Goal: Task Accomplishment & Management: Use online tool/utility

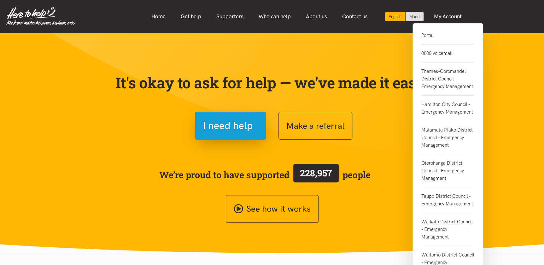
click at [424, 34] on link "Portal" at bounding box center [447, 38] width 53 height 13
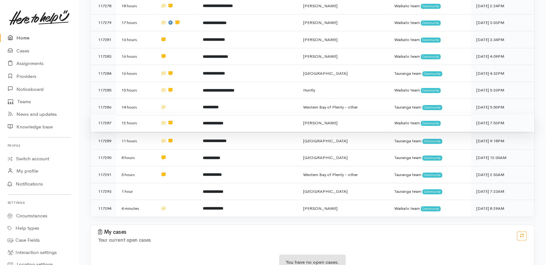
scroll to position [197, 0]
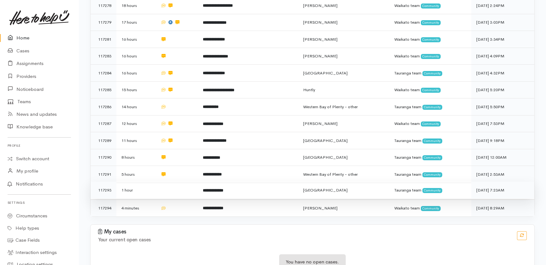
click at [168, 182] on td at bounding box center [176, 190] width 42 height 17
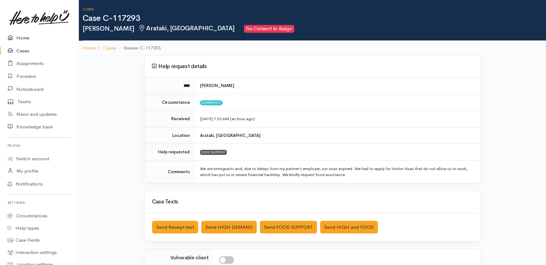
click at [26, 38] on link "Home" at bounding box center [39, 38] width 78 height 13
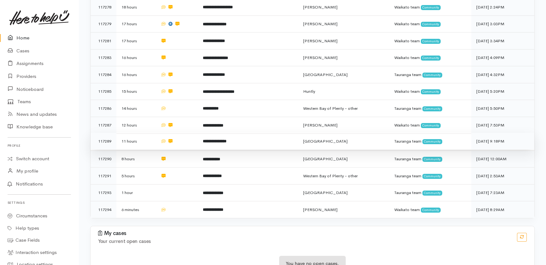
scroll to position [197, 0]
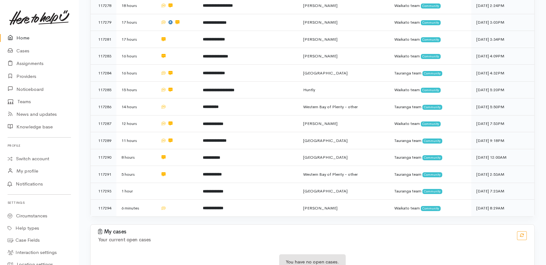
click at [26, 37] on link "Home" at bounding box center [39, 38] width 78 height 13
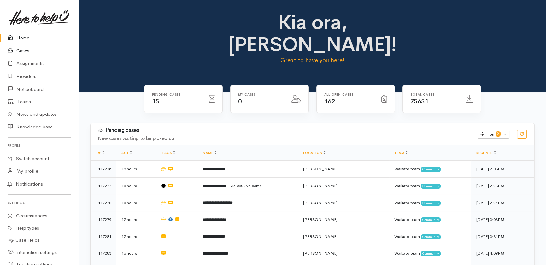
click at [25, 48] on link "Cases" at bounding box center [39, 50] width 78 height 13
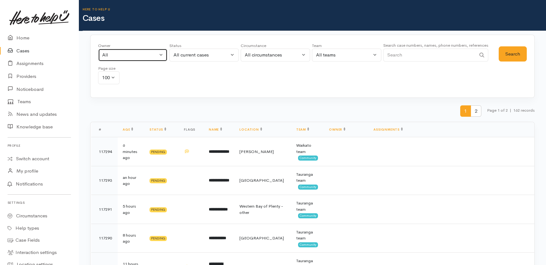
click at [132, 57] on div "All" at bounding box center [129, 54] width 55 height 7
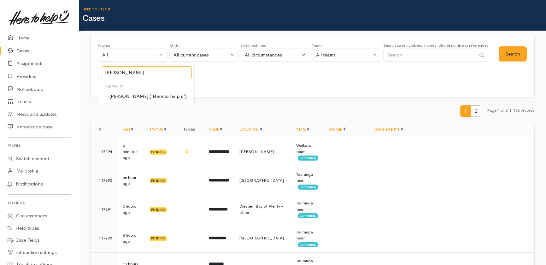
type input "katarina"
click at [125, 97] on span "[PERSON_NAME] ('Here to help u')" at bounding box center [148, 96] width 78 height 7
select select "1252"
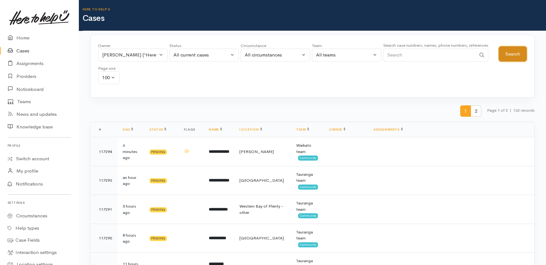
click at [510, 54] on button "Search" at bounding box center [512, 53] width 28 height 15
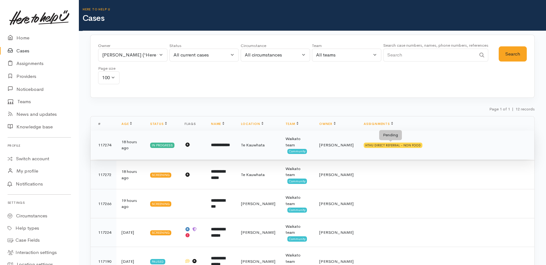
scroll to position [143, 0]
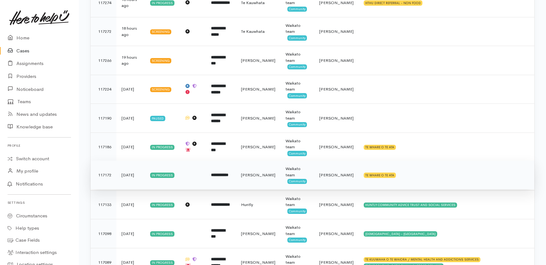
click at [228, 173] on b "**********" at bounding box center [219, 175] width 17 height 4
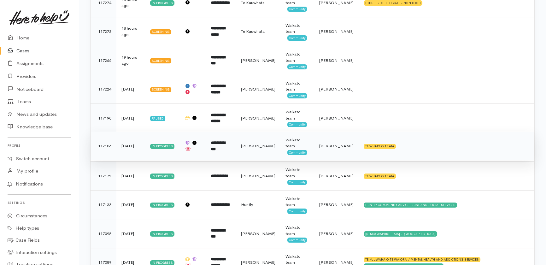
click at [225, 148] on b "**********" at bounding box center [218, 146] width 14 height 10
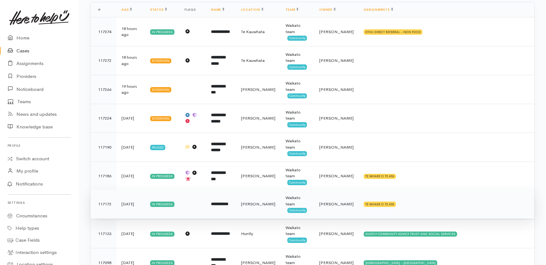
scroll to position [114, 0]
click at [333, 201] on span "[PERSON_NAME]" at bounding box center [336, 203] width 34 height 5
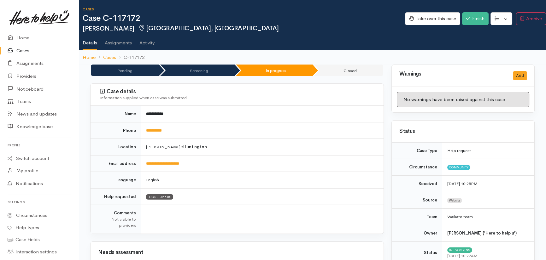
click at [150, 44] on link "Activity" at bounding box center [146, 41] width 15 height 18
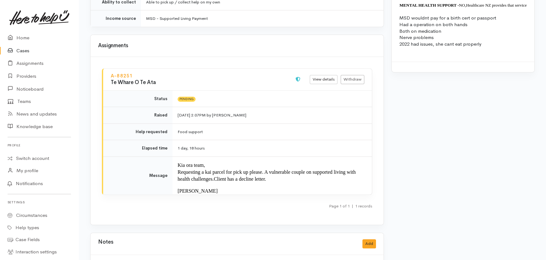
scroll to position [711, 0]
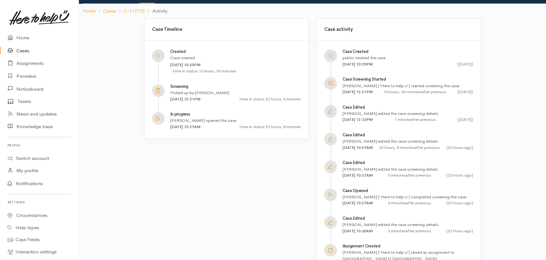
scroll to position [57, 0]
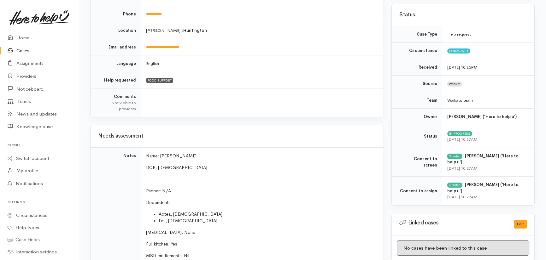
scroll to position [86, 0]
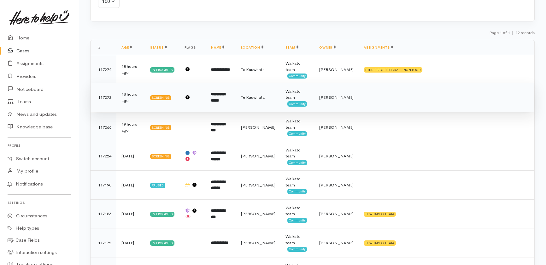
scroll to position [57, 0]
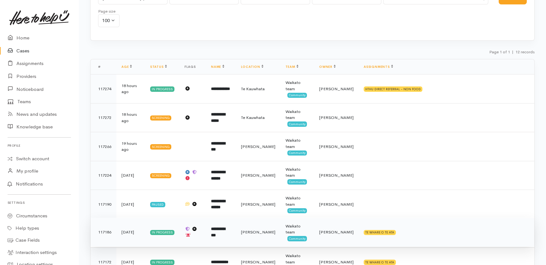
click at [225, 233] on b "**********" at bounding box center [218, 232] width 14 height 10
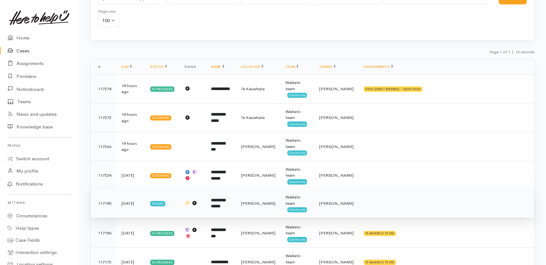
click at [227, 205] on td "**********" at bounding box center [221, 203] width 30 height 29
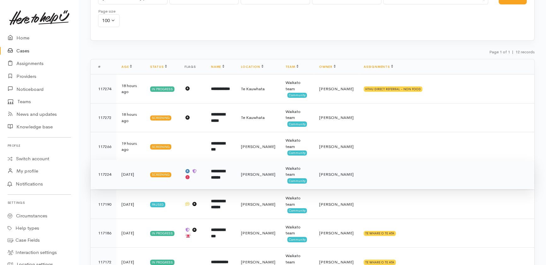
drag, startPoint x: 225, startPoint y: 177, endPoint x: 221, endPoint y: 165, distance: 11.9
click at [225, 176] on b "**********" at bounding box center [218, 174] width 14 height 10
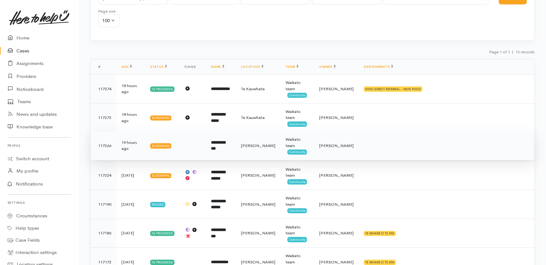
click at [225, 145] on b "**********" at bounding box center [218, 145] width 14 height 10
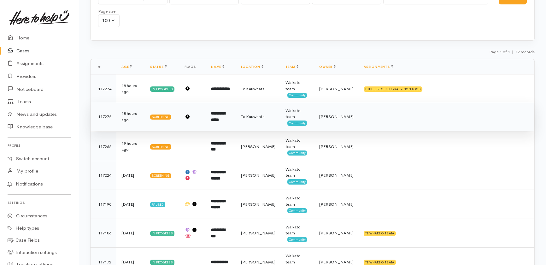
click at [224, 115] on b "**********" at bounding box center [218, 116] width 14 height 10
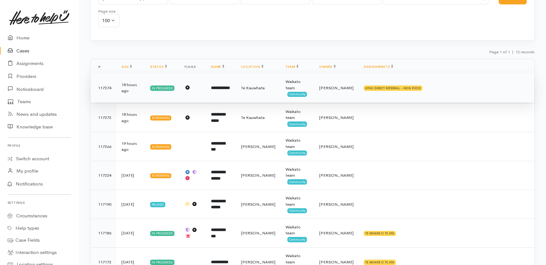
click at [220, 90] on td "**********" at bounding box center [221, 87] width 30 height 29
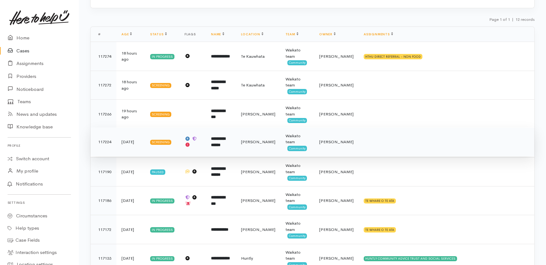
scroll to position [143, 0]
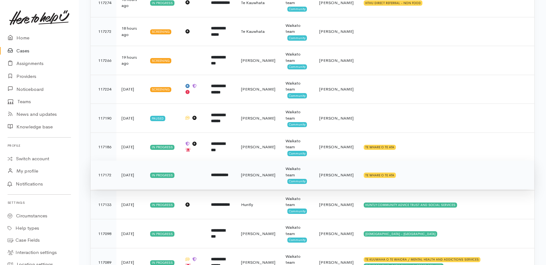
click at [228, 176] on b "**********" at bounding box center [219, 175] width 17 height 4
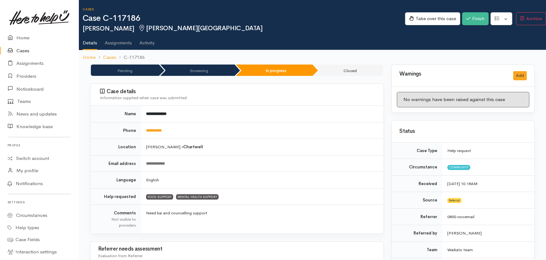
click at [148, 42] on link "Activity" at bounding box center [146, 41] width 15 height 18
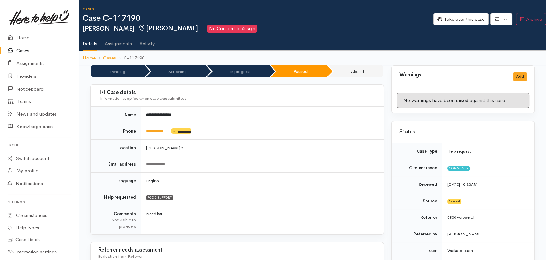
click at [144, 45] on link "Activity" at bounding box center [146, 42] width 15 height 18
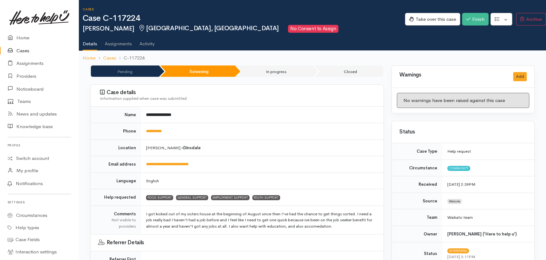
click at [152, 43] on link "Activity" at bounding box center [146, 42] width 15 height 18
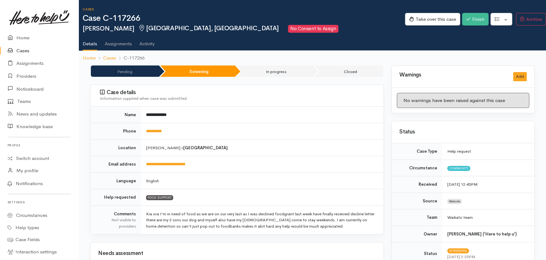
click at [149, 45] on link "Activity" at bounding box center [146, 42] width 15 height 18
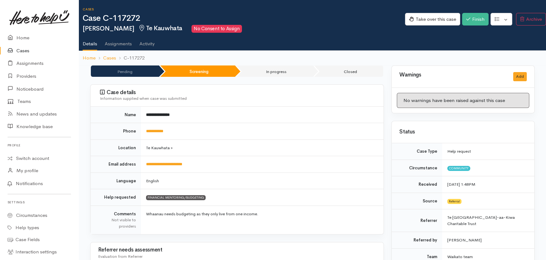
click at [147, 45] on link "Activity" at bounding box center [146, 42] width 15 height 18
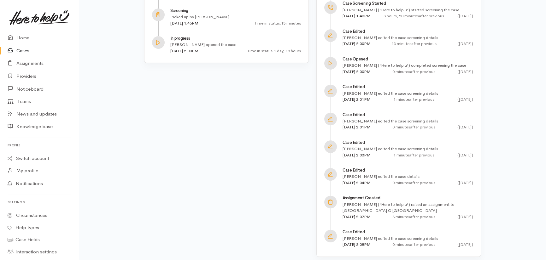
scroll to position [126, 0]
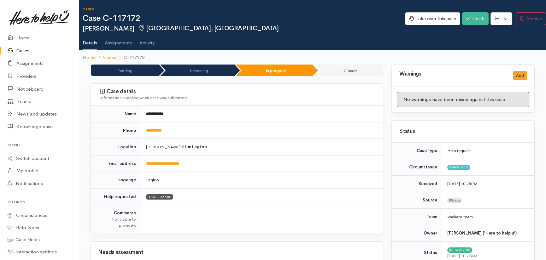
click at [148, 43] on link "Activity" at bounding box center [146, 41] width 15 height 18
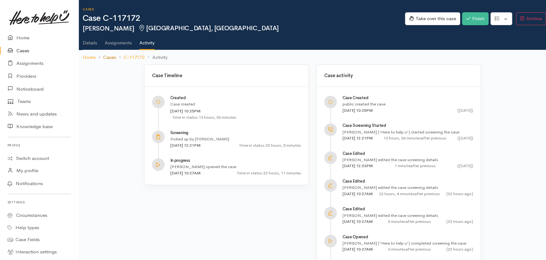
drag, startPoint x: 107, startPoint y: 56, endPoint x: 111, endPoint y: 57, distance: 3.8
click at [107, 56] on link "Cases" at bounding box center [109, 57] width 13 height 7
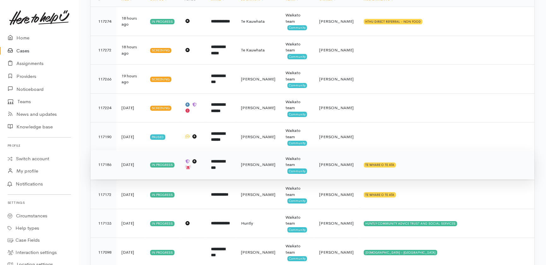
scroll to position [172, 0]
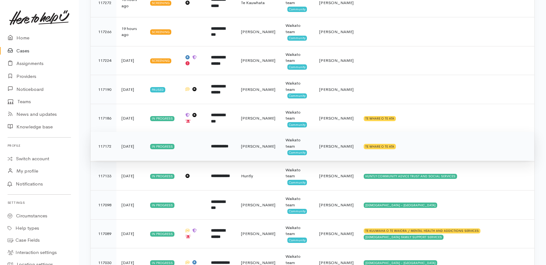
click at [273, 147] on span "[PERSON_NAME]" at bounding box center [258, 145] width 34 height 5
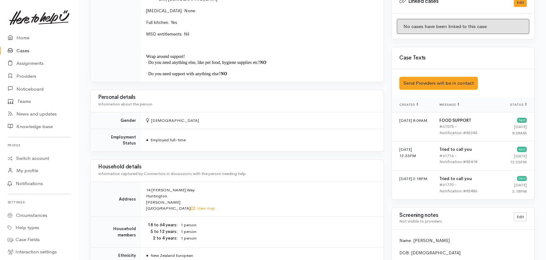
scroll to position [344, 0]
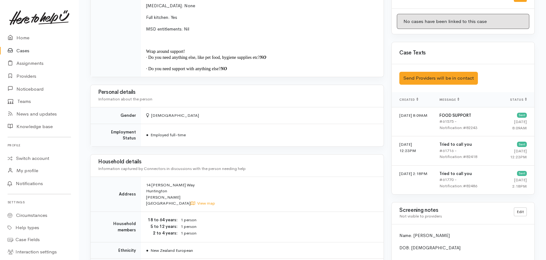
click at [23, 51] on link "Cases" at bounding box center [39, 50] width 78 height 13
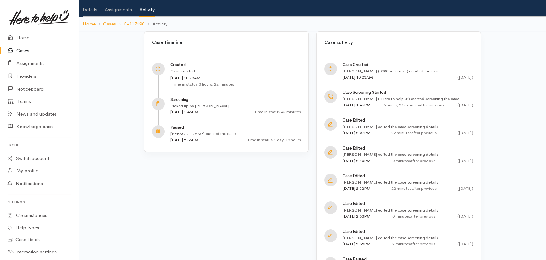
scroll to position [65, 0]
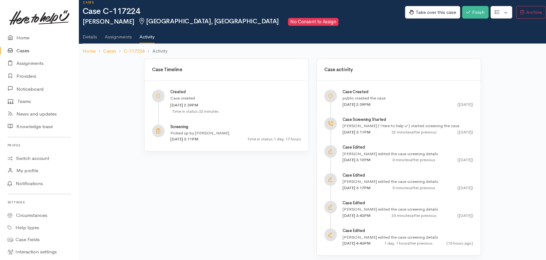
scroll to position [9, 0]
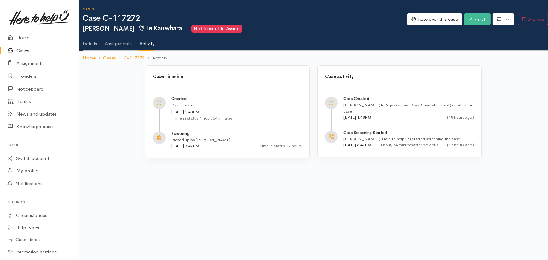
click at [116, 42] on link "Assignments" at bounding box center [118, 42] width 27 height 18
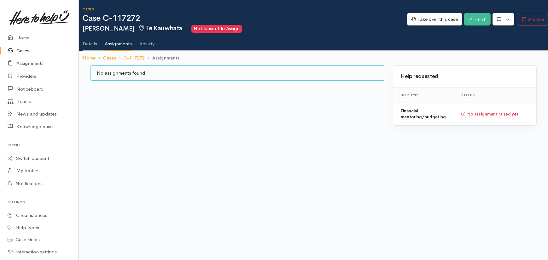
click at [88, 44] on link "Details" at bounding box center [90, 42] width 14 height 18
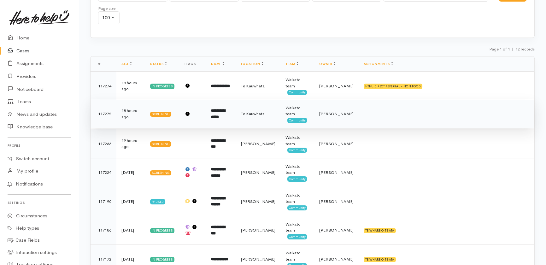
scroll to position [57, 0]
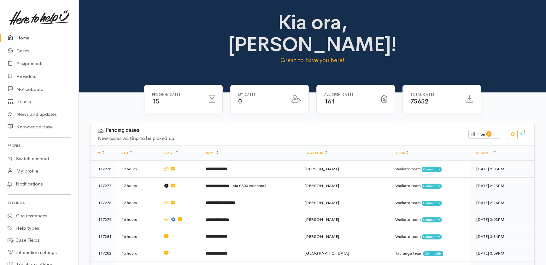
scroll to position [172, 0]
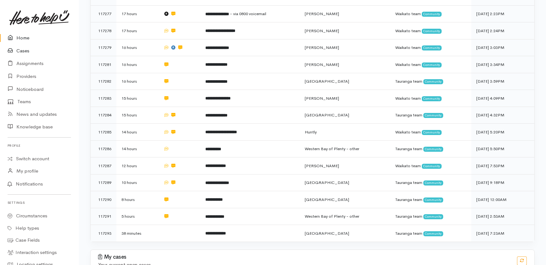
click at [21, 50] on link "Cases" at bounding box center [39, 50] width 78 height 13
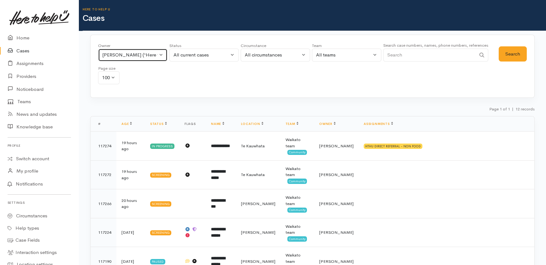
click at [162, 54] on button "Katarina Daly ('Here to help u')" at bounding box center [132, 55] width 69 height 13
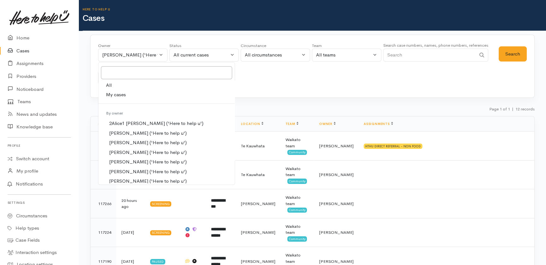
click at [108, 85] on span "All" at bounding box center [109, 85] width 6 height 7
select select "-1"
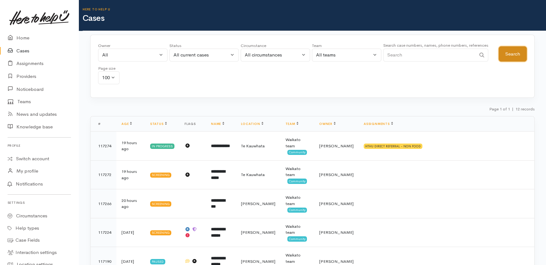
click at [510, 56] on button "Search" at bounding box center [512, 53] width 28 height 15
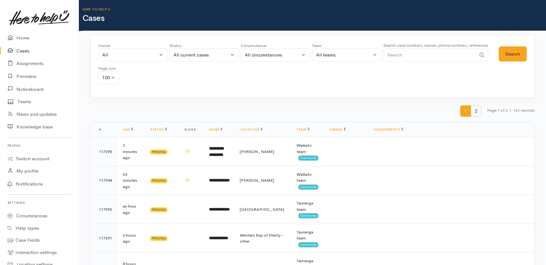
click at [471, 110] on span "2" at bounding box center [475, 111] width 11 height 12
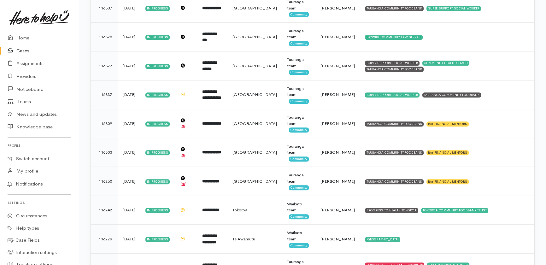
scroll to position [1653, 0]
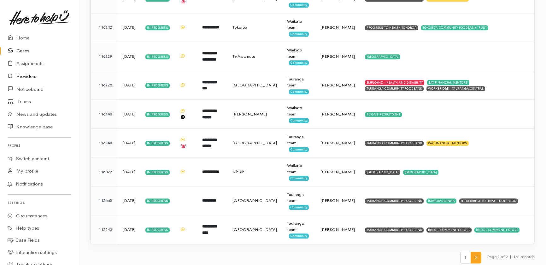
click at [26, 75] on link "Providers" at bounding box center [39, 76] width 78 height 13
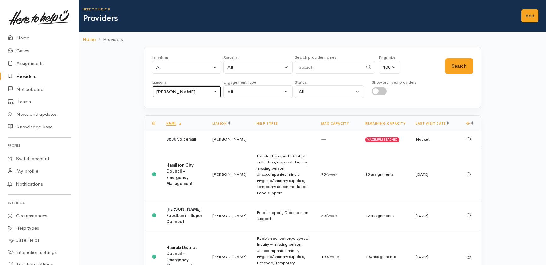
click at [199, 90] on div "Heather Moore" at bounding box center [183, 91] width 55 height 7
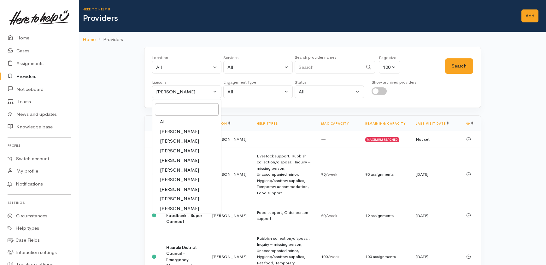
click at [160, 121] on span "All" at bounding box center [163, 121] width 6 height 7
select select "null"
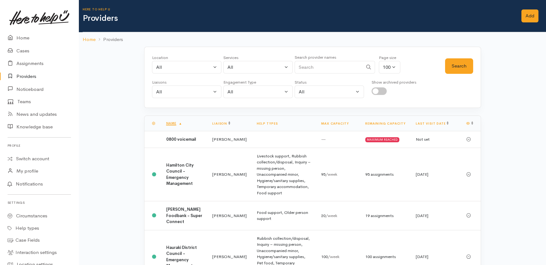
click at [325, 63] on input "Search" at bounding box center [328, 67] width 68 height 13
type input "kainga"
click at [454, 71] on button "Search" at bounding box center [459, 65] width 28 height 15
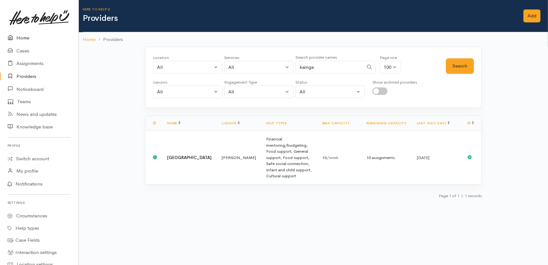
click at [20, 37] on link "Home" at bounding box center [39, 38] width 78 height 13
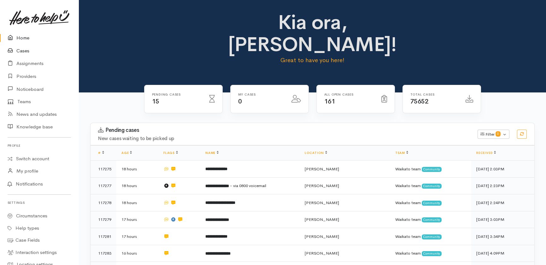
click at [19, 54] on link "Cases" at bounding box center [39, 50] width 78 height 13
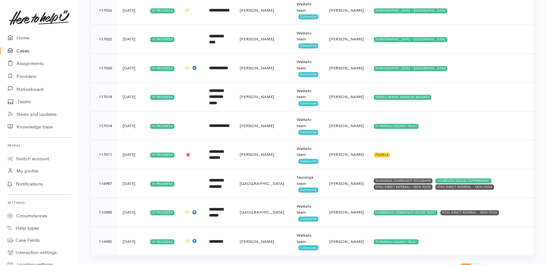
scroll to position [2770, 0]
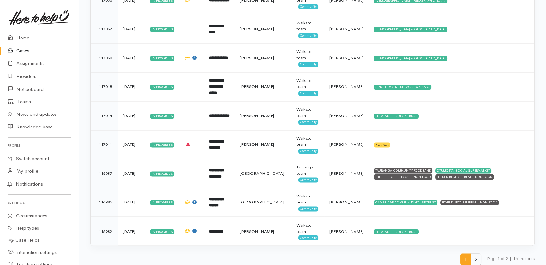
click at [472, 256] on span "2" at bounding box center [475, 259] width 11 height 12
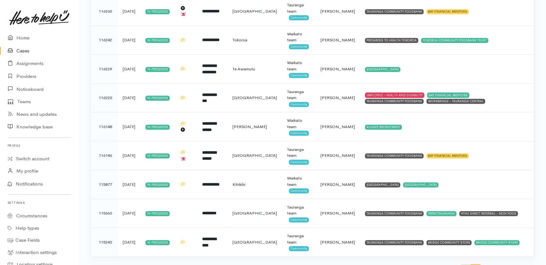
scroll to position [1653, 0]
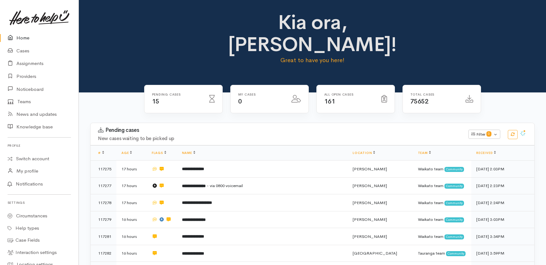
scroll to position [312, 0]
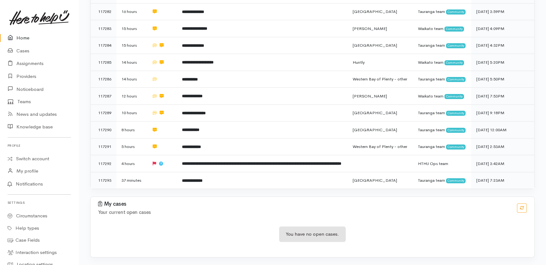
drag, startPoint x: 0, startPoint y: 0, endPoint x: 20, endPoint y: 42, distance: 46.8
click at [20, 42] on link "Home" at bounding box center [39, 38] width 78 height 13
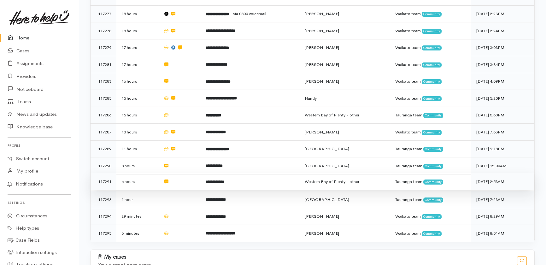
scroll to position [197, 0]
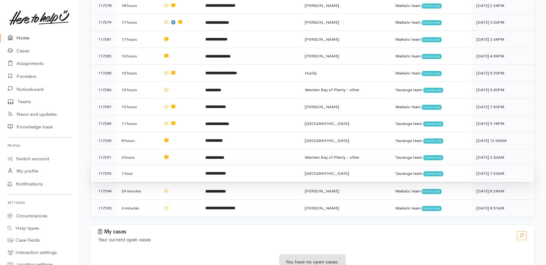
drag, startPoint x: 172, startPoint y: 144, endPoint x: 176, endPoint y: 153, distance: 9.6
click at [172, 165] on td at bounding box center [179, 173] width 42 height 17
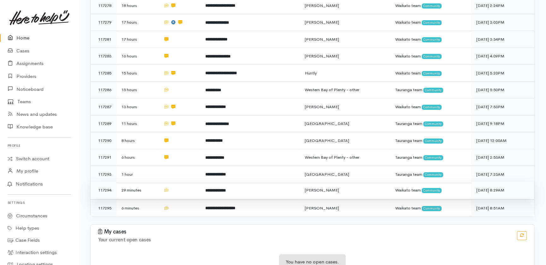
click at [176, 182] on td at bounding box center [179, 190] width 42 height 17
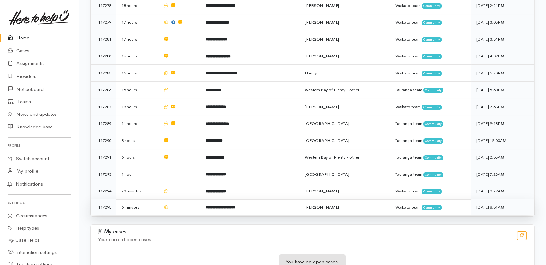
click at [177, 199] on td at bounding box center [179, 207] width 42 height 17
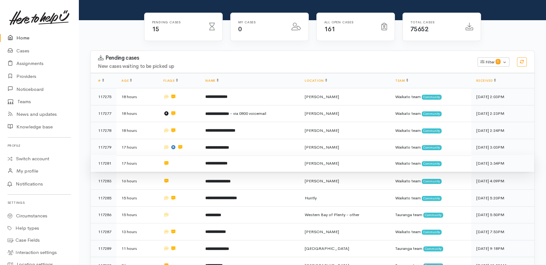
scroll to position [0, 0]
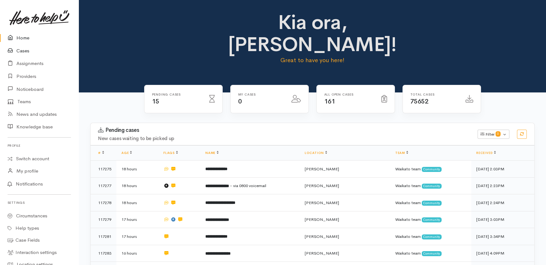
click at [24, 52] on link "Cases" at bounding box center [39, 50] width 78 height 13
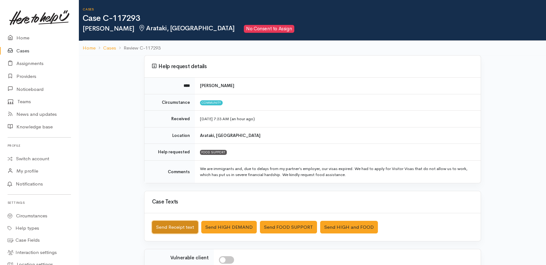
click at [164, 226] on button "Send Receipt text" at bounding box center [175, 227] width 46 height 13
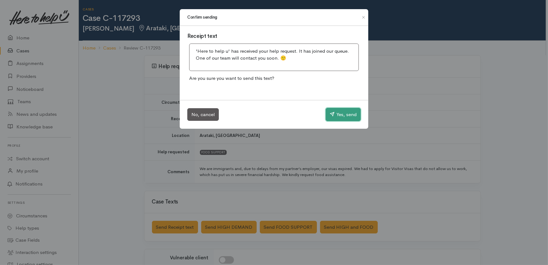
drag, startPoint x: 341, startPoint y: 112, endPoint x: 335, endPoint y: 107, distance: 7.1
click at [341, 112] on button "Yes, send" at bounding box center [343, 114] width 35 height 13
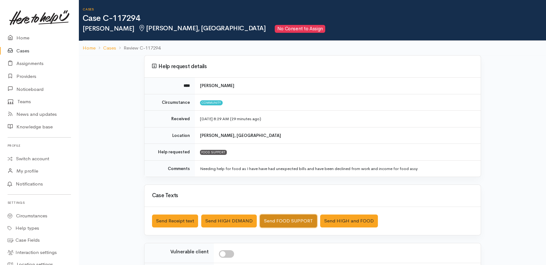
click at [280, 221] on button "Send FOOD SUPPORT" at bounding box center [288, 220] width 57 height 13
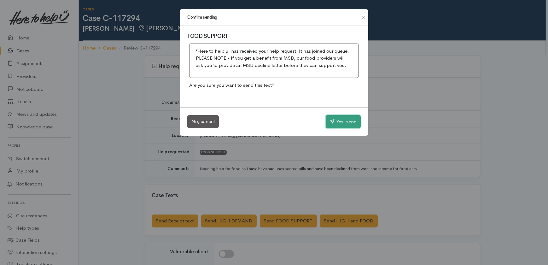
drag, startPoint x: 354, startPoint y: 122, endPoint x: 345, endPoint y: 120, distance: 9.4
click at [355, 122] on button "Yes, send" at bounding box center [343, 121] width 35 height 13
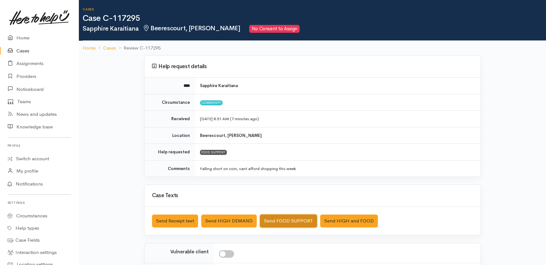
click at [284, 219] on button "Send FOOD SUPPORT" at bounding box center [288, 220] width 57 height 13
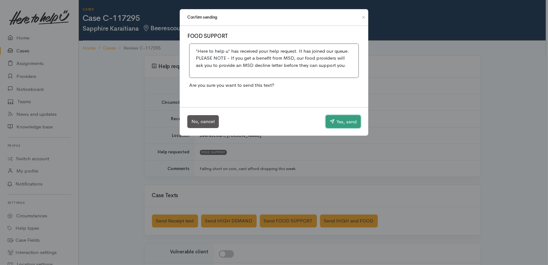
drag, startPoint x: 349, startPoint y: 121, endPoint x: 282, endPoint y: 96, distance: 71.5
click at [349, 121] on button "Yes, send" at bounding box center [343, 121] width 35 height 13
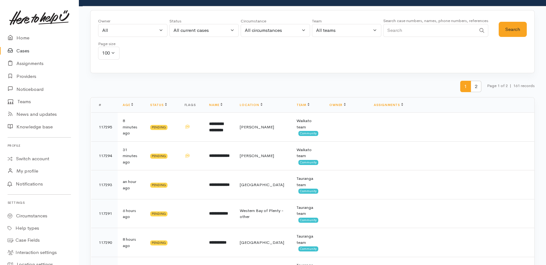
scroll to position [28, 0]
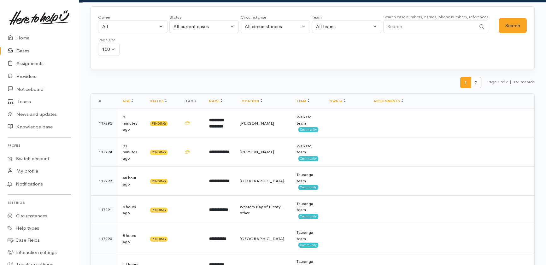
drag, startPoint x: 472, startPoint y: 84, endPoint x: 468, endPoint y: 94, distance: 10.5
click at [473, 84] on span "2" at bounding box center [475, 83] width 11 height 12
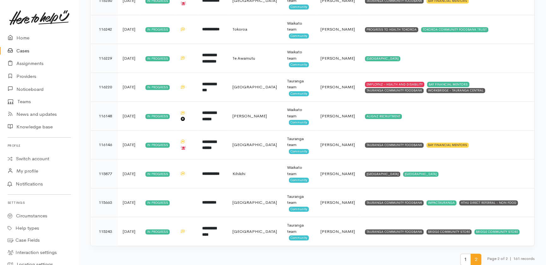
scroll to position [1653, 0]
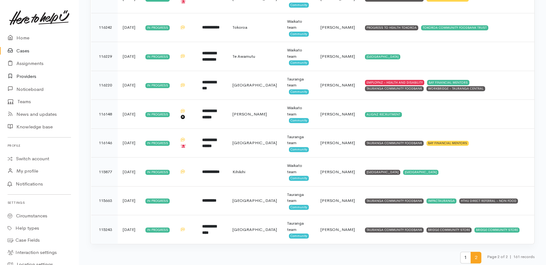
click at [19, 77] on link "Providers" at bounding box center [39, 76] width 78 height 13
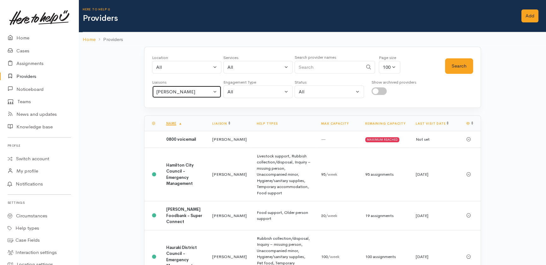
click at [198, 89] on div "[PERSON_NAME]" at bounding box center [183, 91] width 55 height 7
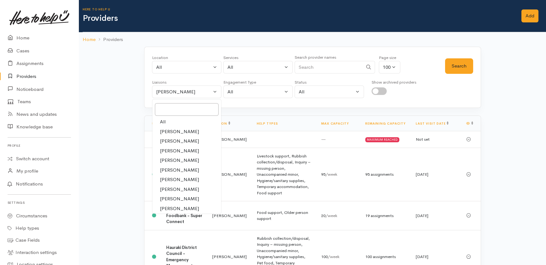
drag, startPoint x: 164, startPoint y: 122, endPoint x: 246, endPoint y: 117, distance: 82.7
click at [164, 122] on span "All" at bounding box center [163, 121] width 6 height 7
select select "null"
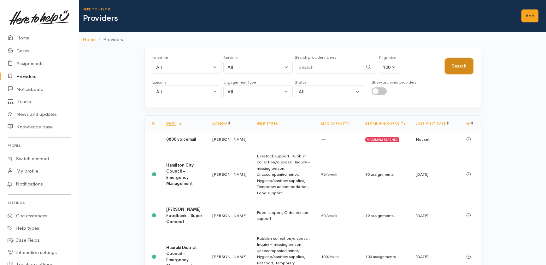
click at [459, 66] on button "Search" at bounding box center [459, 65] width 28 height 15
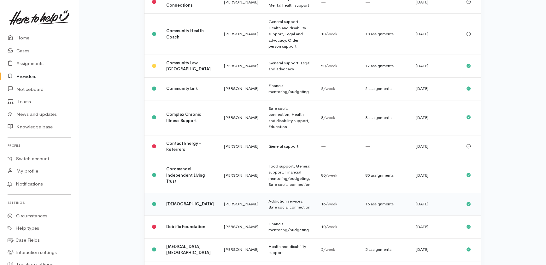
scroll to position [1175, 0]
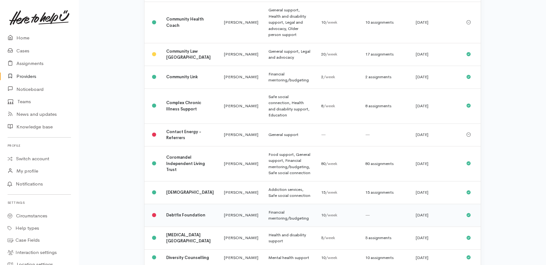
click at [271, 204] on td "Financial mentoring/budgeting" at bounding box center [289, 215] width 53 height 23
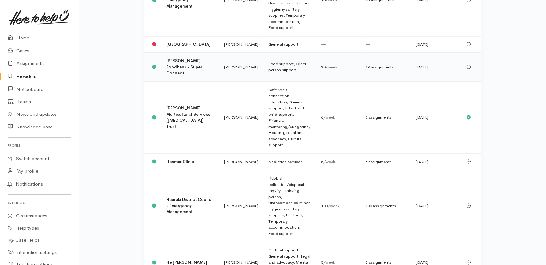
scroll to position [2464, 0]
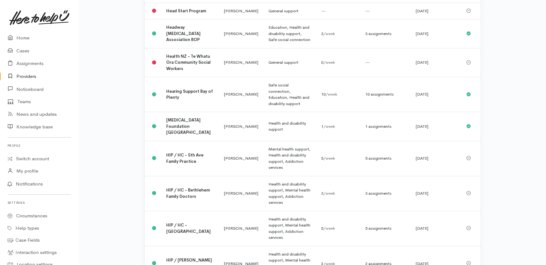
scroll to position [2733, 0]
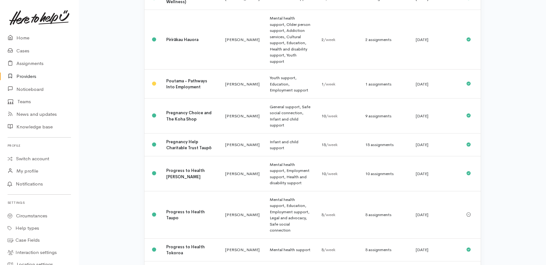
scroll to position [3052, 0]
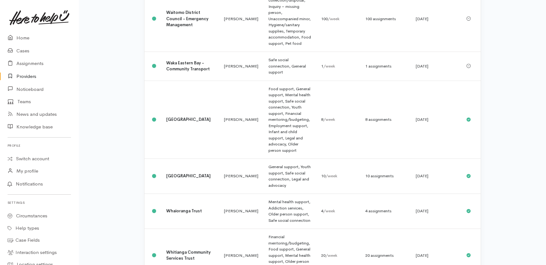
scroll to position [2424, 0]
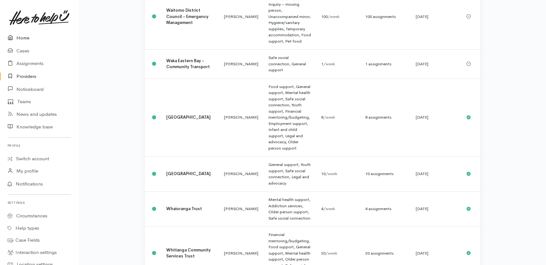
drag, startPoint x: 20, startPoint y: 38, endPoint x: 26, endPoint y: 25, distance: 14.1
click at [20, 38] on link "Home" at bounding box center [39, 38] width 78 height 13
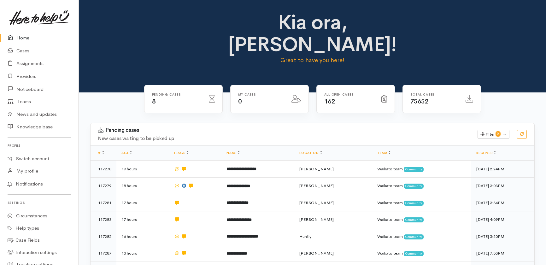
click at [18, 65] on link "Assignments" at bounding box center [39, 63] width 78 height 13
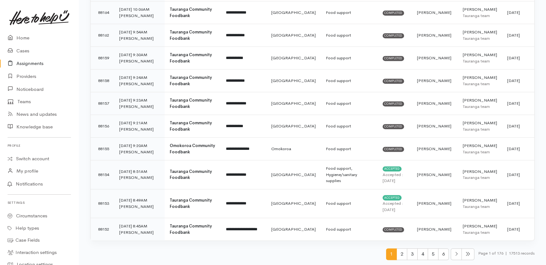
scroll to position [2680, 0]
click at [438, 255] on span "6" at bounding box center [443, 254] width 11 height 12
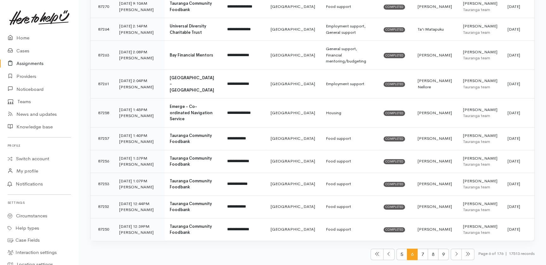
scroll to position [2465, 0]
click at [421, 253] on span "7" at bounding box center [422, 254] width 11 height 12
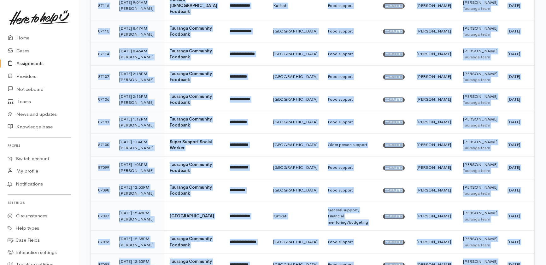
scroll to position [2176, 0]
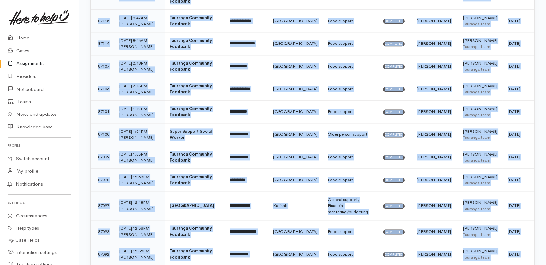
drag, startPoint x: 97, startPoint y: 62, endPoint x: 530, endPoint y: 234, distance: 465.9
copy tbody "**********"
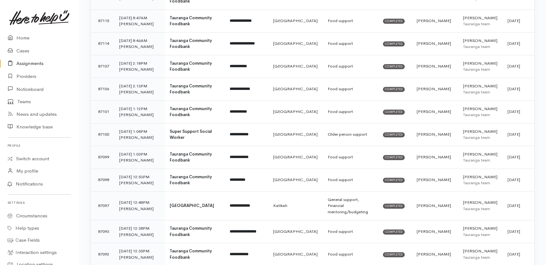
drag, startPoint x: 417, startPoint y: 255, endPoint x: 366, endPoint y: 264, distance: 52.1
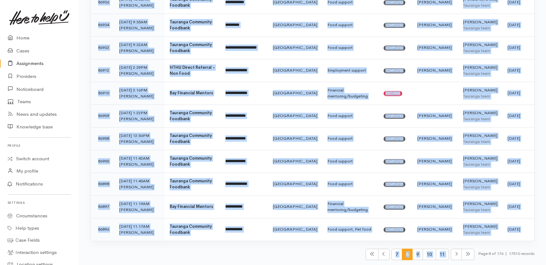
scroll to position [2508, 0]
drag, startPoint x: 96, startPoint y: 124, endPoint x: 521, endPoint y: 228, distance: 437.9
copy tbody "**********"
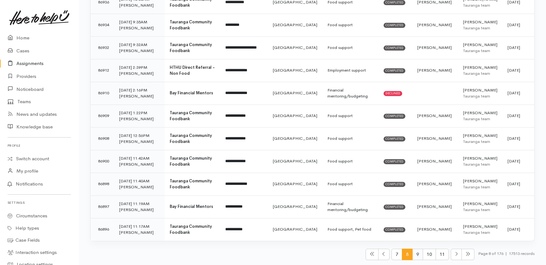
click at [414, 255] on span "9" at bounding box center [417, 254] width 11 height 12
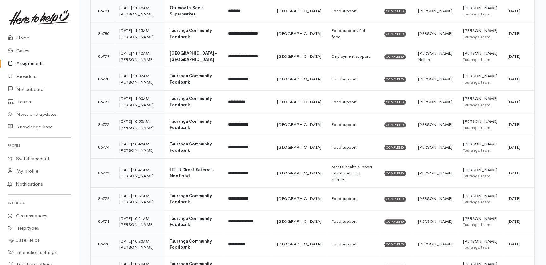
scroll to position [2146, 0]
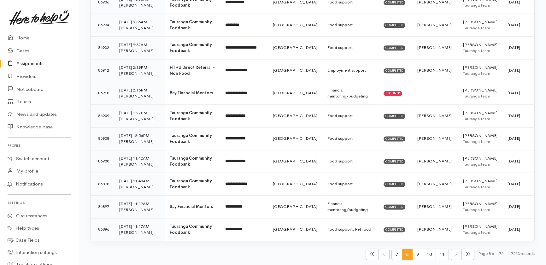
scroll to position [2508, 0]
drag, startPoint x: 94, startPoint y: 120, endPoint x: 516, endPoint y: 231, distance: 436.5
copy tbody "**********"
click at [415, 254] on span "9" at bounding box center [417, 254] width 11 height 12
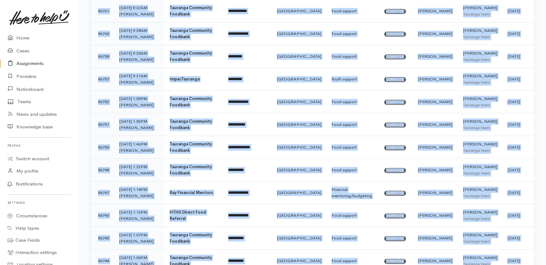
scroll to position [2146, 0]
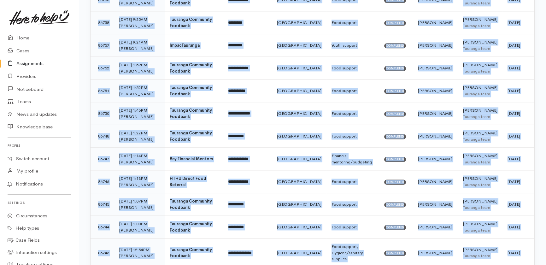
drag, startPoint x: 96, startPoint y: 119, endPoint x: 516, endPoint y: 236, distance: 436.9
copy tbody "**********"
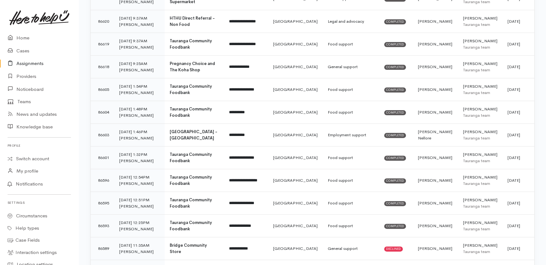
scroll to position [2158, 0]
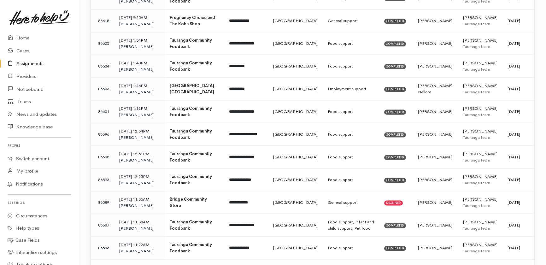
drag, startPoint x: 98, startPoint y: 113, endPoint x: 516, endPoint y: 232, distance: 434.2
copy tbody "**********"
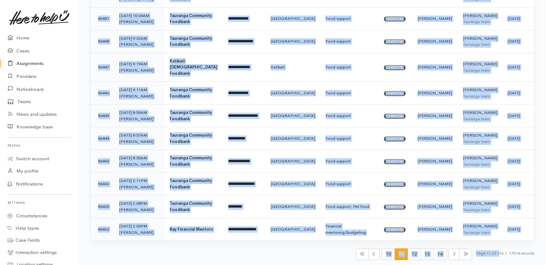
scroll to position [2668, 0]
drag, startPoint x: 100, startPoint y: 117, endPoint x: 524, endPoint y: 233, distance: 439.0
copy tbody "**********"
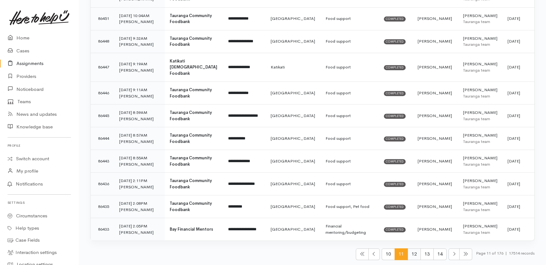
click at [408, 257] on span "12" at bounding box center [413, 254] width 13 height 12
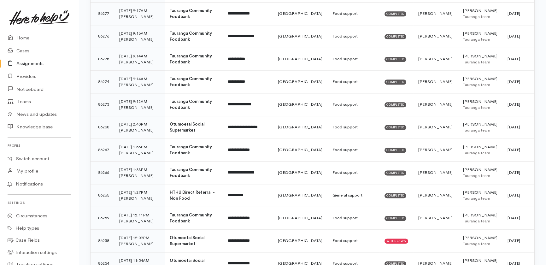
scroll to position [2133, 0]
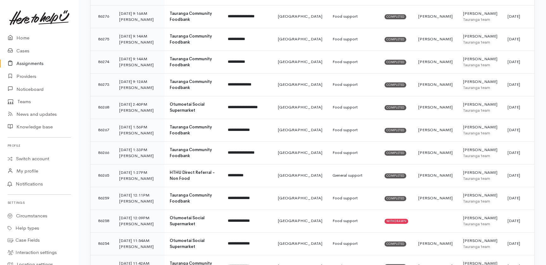
drag, startPoint x: 96, startPoint y: 118, endPoint x: 515, endPoint y: 234, distance: 434.8
copy tbody "**********"
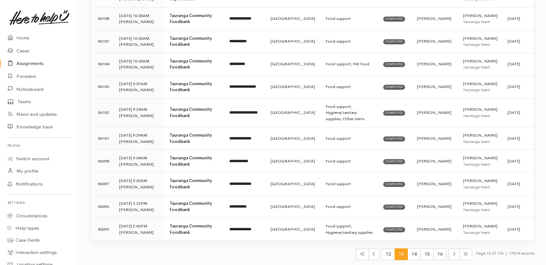
scroll to position [2576, 0]
drag, startPoint x: 96, startPoint y: 117, endPoint x: 520, endPoint y: 175, distance: 427.9
copy tbody "**********"
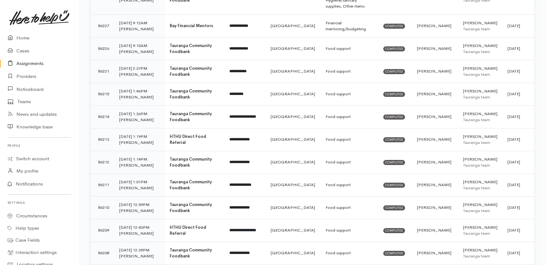
scroll to position [0, 0]
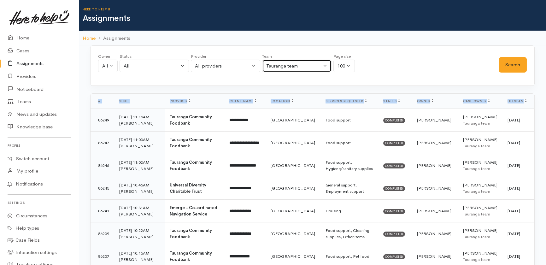
click at [295, 66] on div "Tauranga team" at bounding box center [293, 65] width 55 height 7
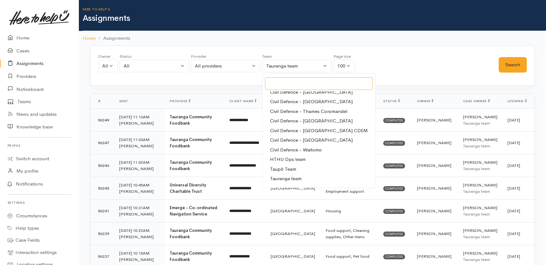
scroll to position [57, 0]
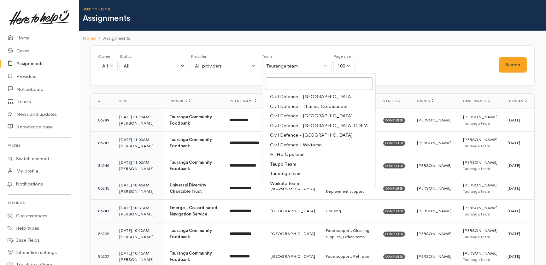
click at [287, 182] on span "Waikato team" at bounding box center [284, 183] width 29 height 7
select select "1"
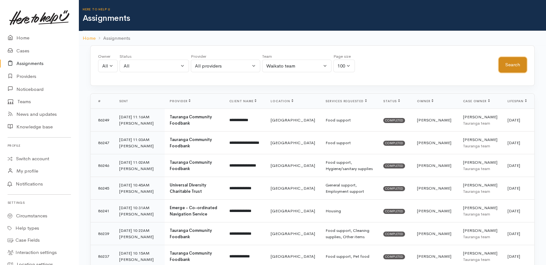
click at [511, 61] on button "Search" at bounding box center [512, 64] width 28 height 15
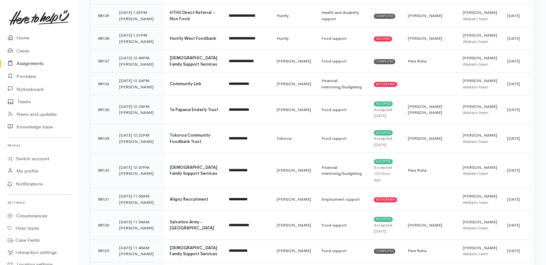
scroll to position [2416, 0]
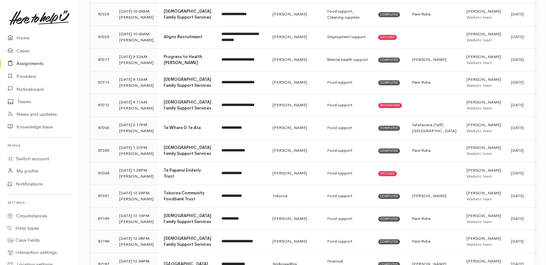
scroll to position [2330, 0]
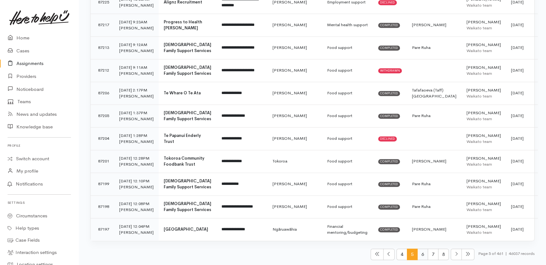
click at [420, 256] on span "6" at bounding box center [422, 254] width 11 height 12
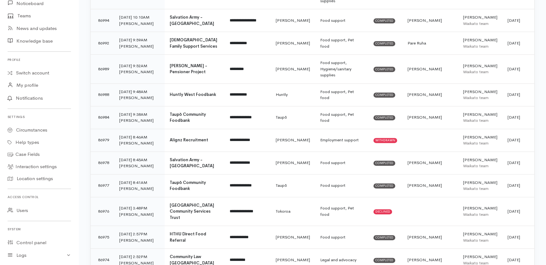
scroll to position [2274, 0]
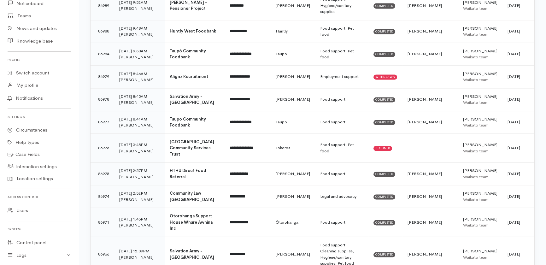
drag, startPoint x: 97, startPoint y: 124, endPoint x: 520, endPoint y: 235, distance: 437.5
copy tbody "**********"
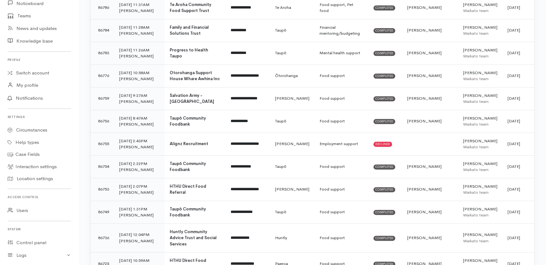
scroll to position [2225, 0]
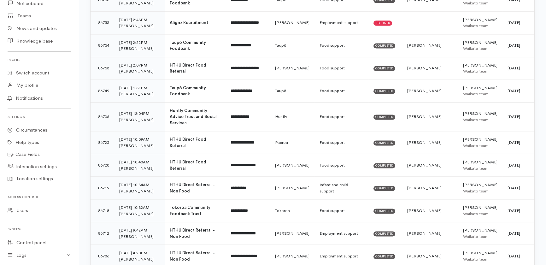
drag, startPoint x: 96, startPoint y: 117, endPoint x: 518, endPoint y: 232, distance: 437.8
copy tbody "**********"
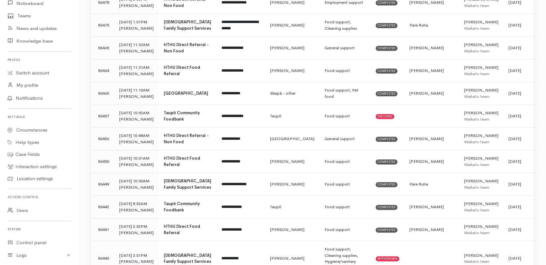
scroll to position [2152, 0]
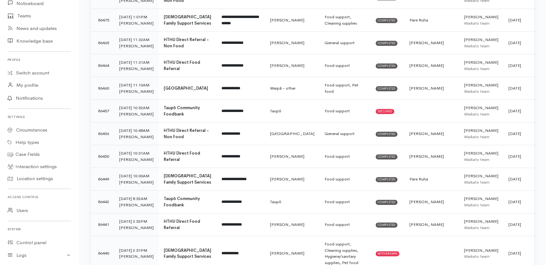
drag, startPoint x: 97, startPoint y: 118, endPoint x: 514, endPoint y: 233, distance: 432.8
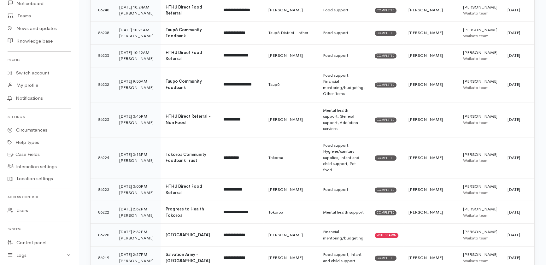
scroll to position [2317, 0]
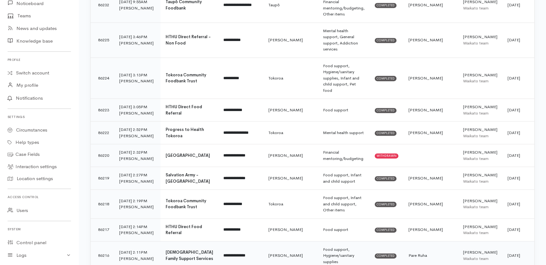
drag, startPoint x: 96, startPoint y: 115, endPoint x: 519, endPoint y: 236, distance: 440.1
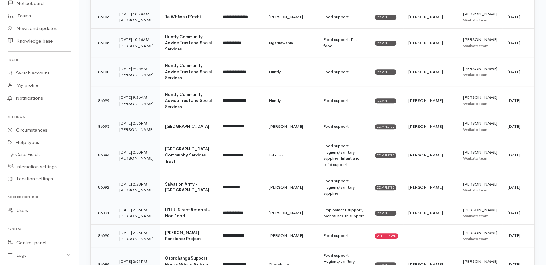
scroll to position [858, 0]
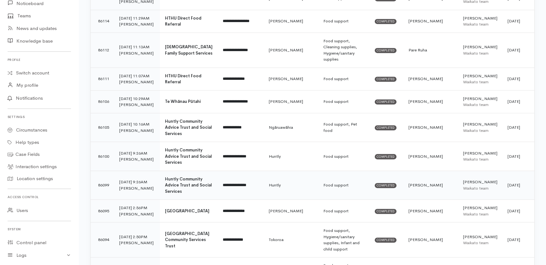
drag, startPoint x: 96, startPoint y: 118, endPoint x: 532, endPoint y: 161, distance: 438.0
